Goal: Task Accomplishment & Management: Manage account settings

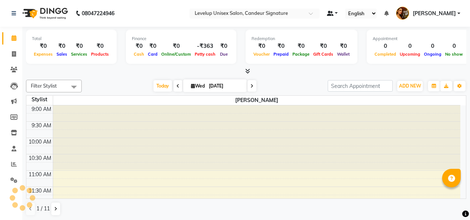
click at [338, 13] on link at bounding box center [332, 14] width 11 height 8
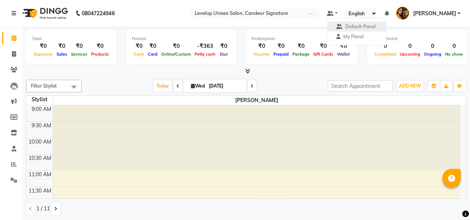
click at [459, 13] on link "[PERSON_NAME]" at bounding box center [428, 13] width 64 height 12
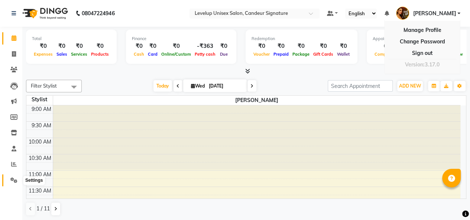
click at [13, 181] on icon at bounding box center [13, 181] width 7 height 6
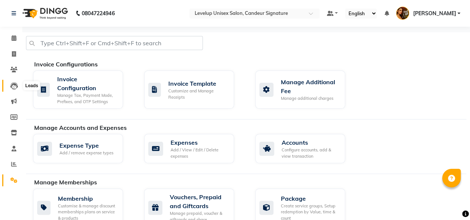
click at [10, 84] on span at bounding box center [13, 86] width 13 height 9
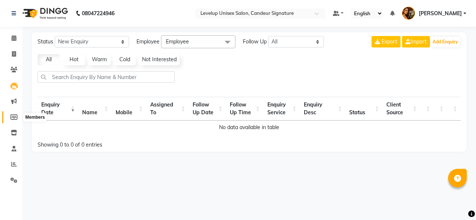
click at [11, 116] on icon at bounding box center [13, 117] width 7 height 6
select select
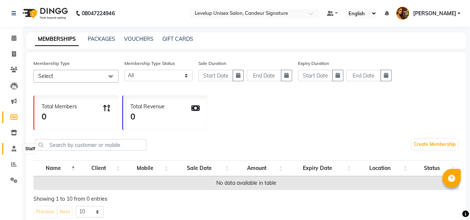
click at [13, 150] on icon at bounding box center [14, 149] width 5 height 6
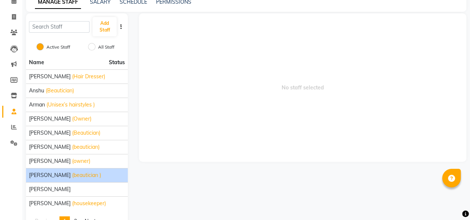
scroll to position [59, 0]
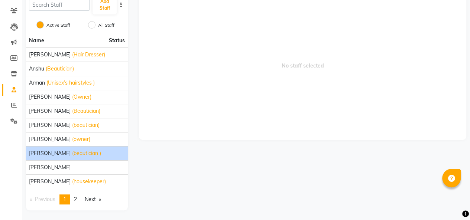
click at [81, 150] on div "[PERSON_NAME] (beautician )" at bounding box center [77, 154] width 96 height 8
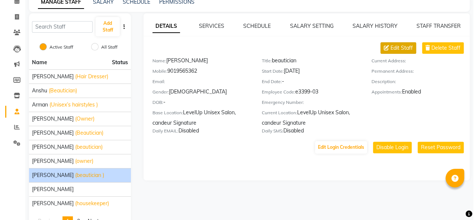
scroll to position [22, 0]
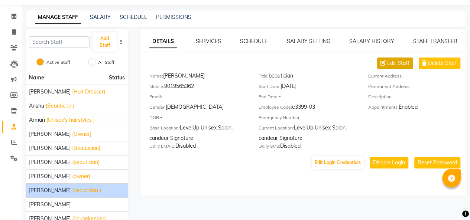
click at [407, 64] on span "Edit Staff" at bounding box center [398, 63] width 22 height 8
select select "[DEMOGRAPHIC_DATA]"
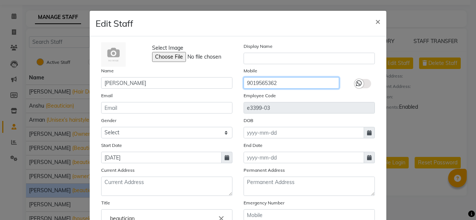
click at [303, 81] on input "9019565362" at bounding box center [290, 83] width 95 height 12
type input "9"
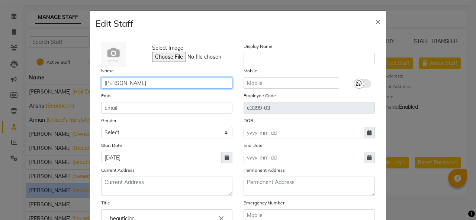
click at [210, 82] on input "[PERSON_NAME]" at bounding box center [166, 83] width 131 height 12
type input "R"
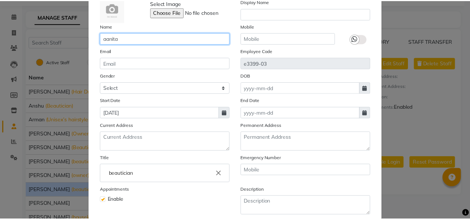
scroll to position [106, 0]
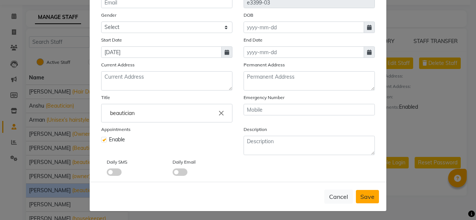
type input "aanita"
click at [362, 195] on span "Save" at bounding box center [367, 196] width 14 height 7
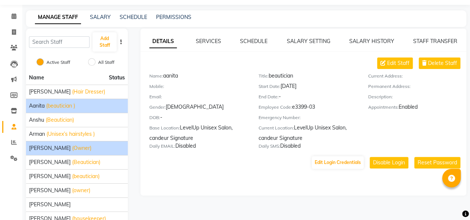
scroll to position [59, 0]
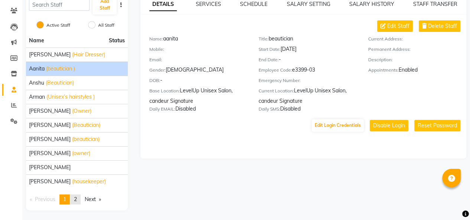
click at [75, 198] on link "page 2" at bounding box center [75, 200] width 10 height 10
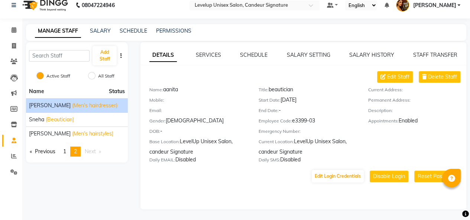
click at [93, 107] on span "(Men's hairdresser)" at bounding box center [94, 106] width 45 height 8
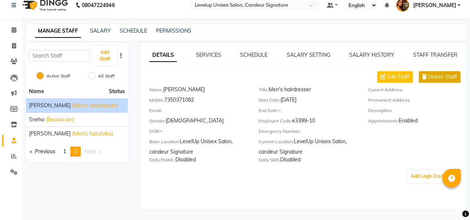
click at [436, 77] on span "Delete Staff" at bounding box center [442, 77] width 29 height 8
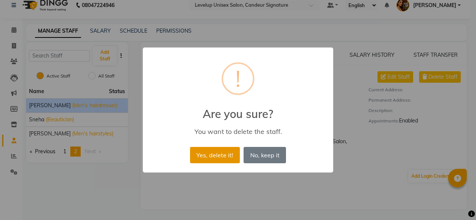
click at [217, 159] on button "Yes, delete it!" at bounding box center [215, 155] width 50 height 16
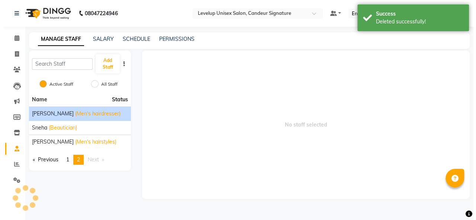
scroll to position [0, 0]
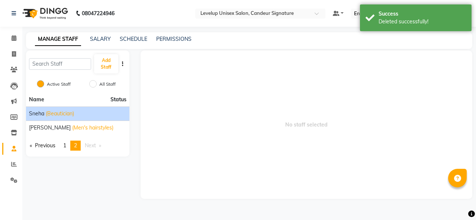
click at [97, 115] on div "Sneha (Beautician)" at bounding box center [77, 114] width 97 height 8
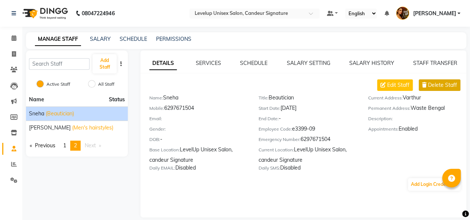
click at [433, 84] on span "Delete Staff" at bounding box center [442, 85] width 29 height 8
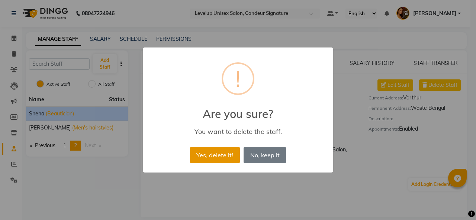
click at [231, 156] on button "Yes, delete it!" at bounding box center [215, 155] width 50 height 16
